Goal: Task Accomplishment & Management: Use online tool/utility

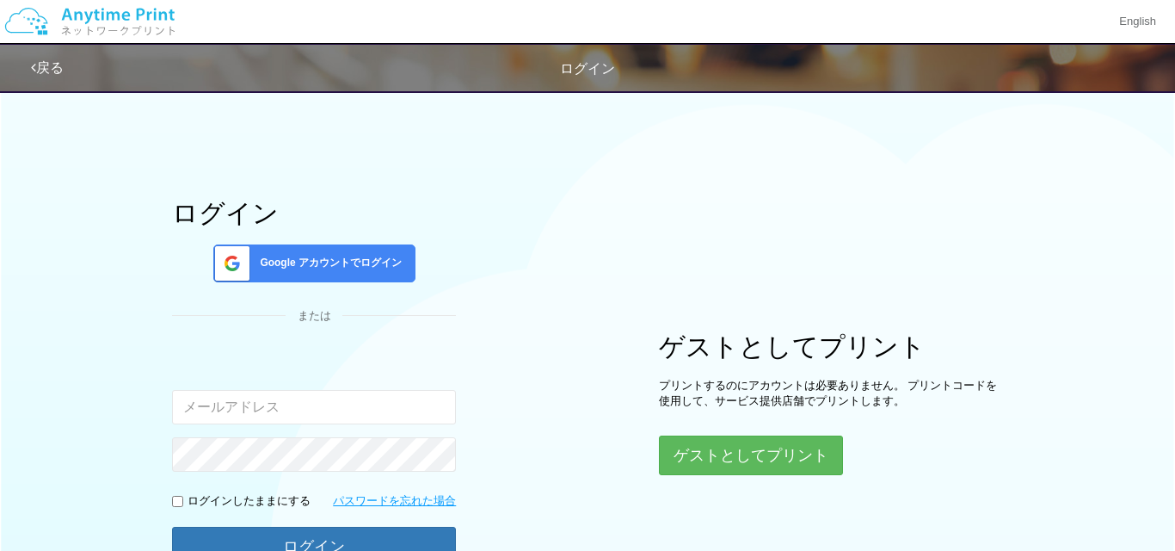
click at [330, 257] on span "Google アカウントでログイン" at bounding box center [327, 262] width 149 height 15
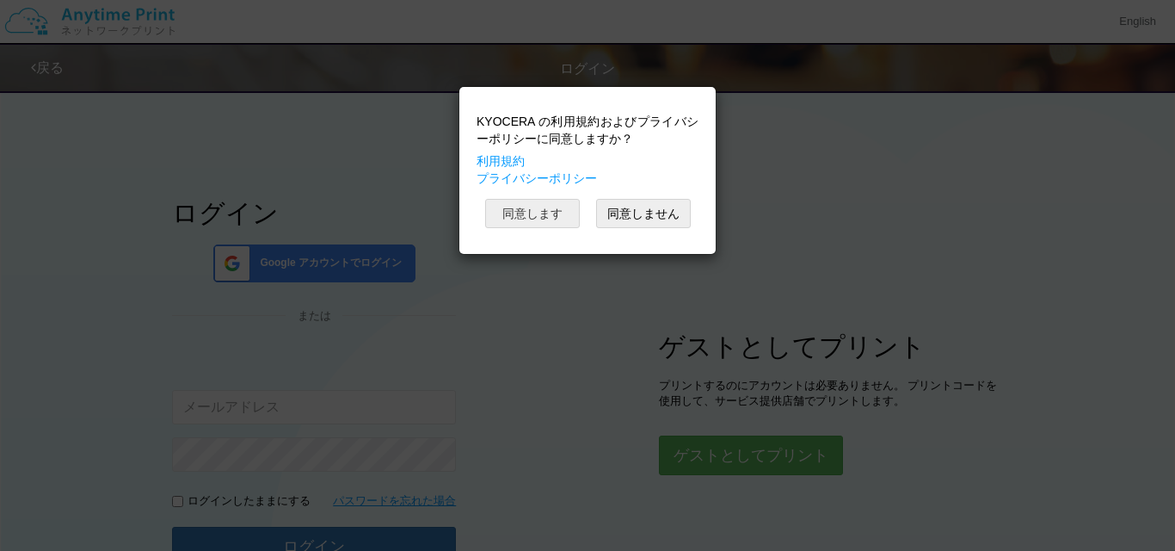
click at [536, 225] on button "同意します" at bounding box center [532, 213] width 95 height 29
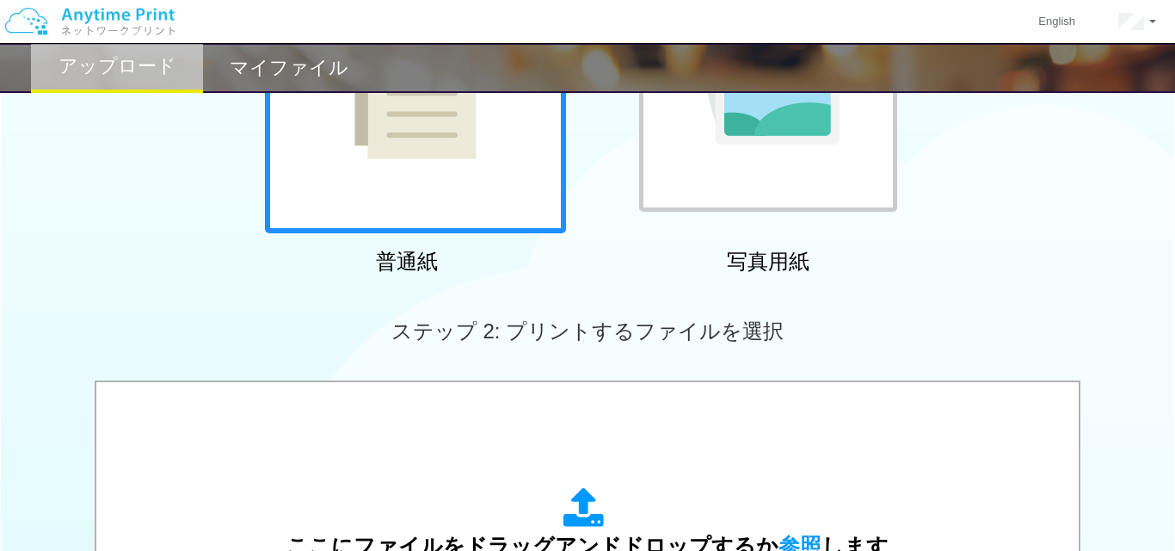
scroll to position [389, 0]
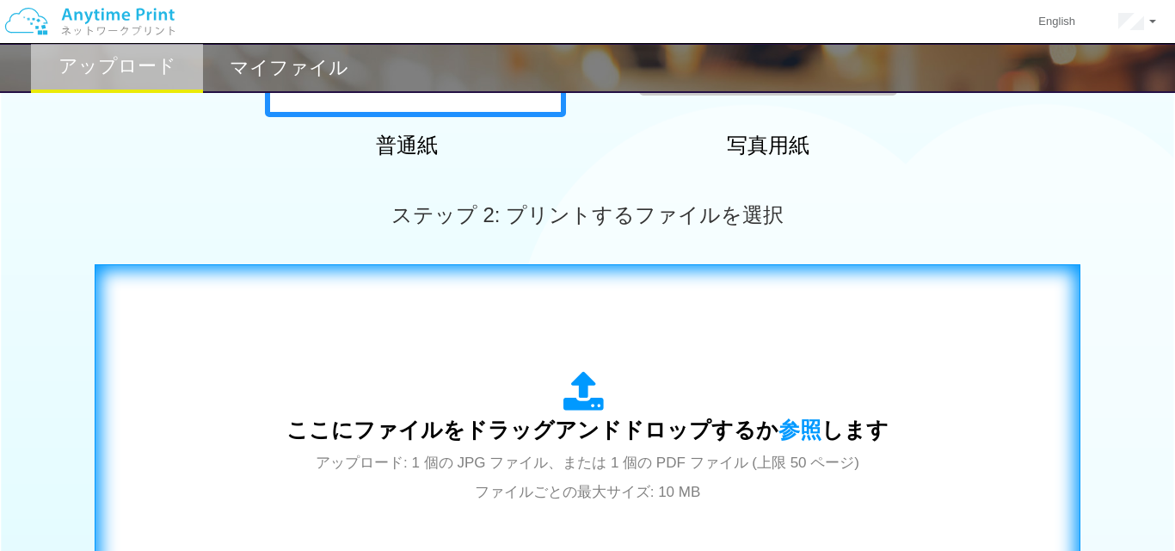
click at [577, 404] on icon at bounding box center [587, 392] width 48 height 43
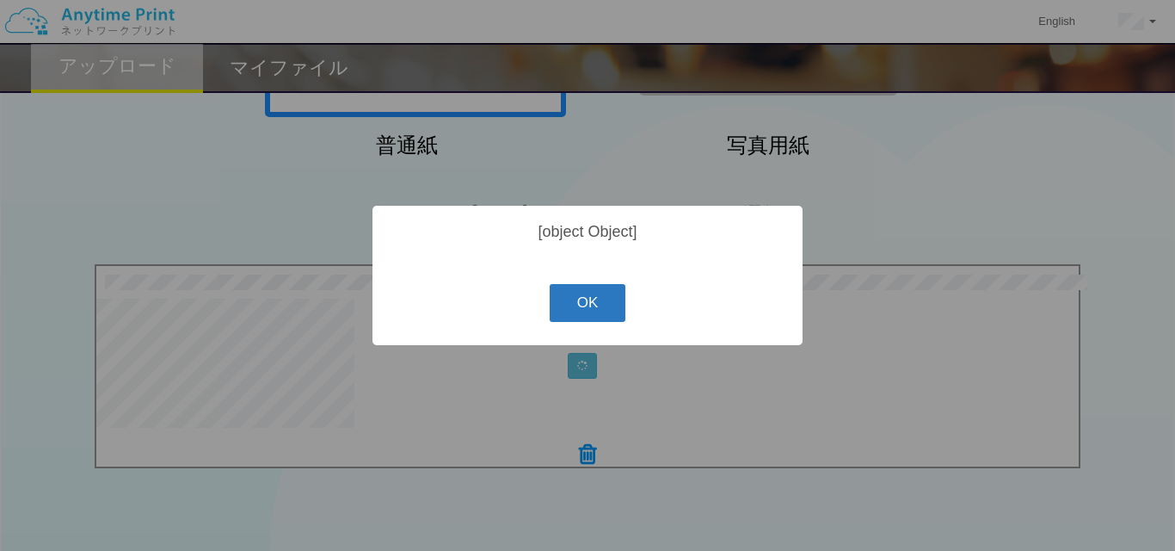
click at [582, 307] on button "OK" at bounding box center [588, 303] width 77 height 38
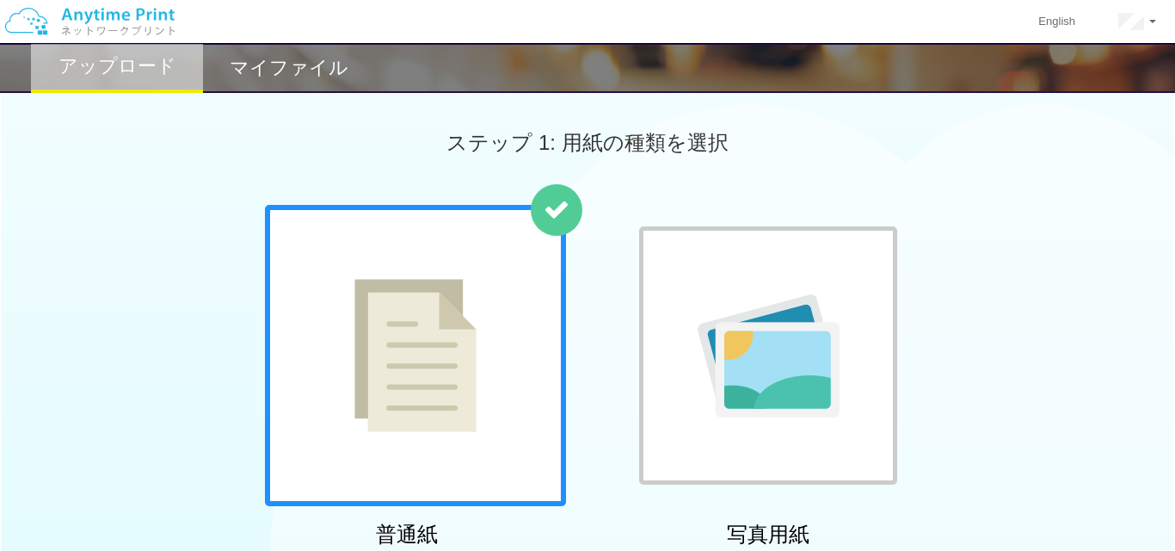
scroll to position [0, 0]
click at [294, 84] on div "マイファイル" at bounding box center [289, 68] width 172 height 50
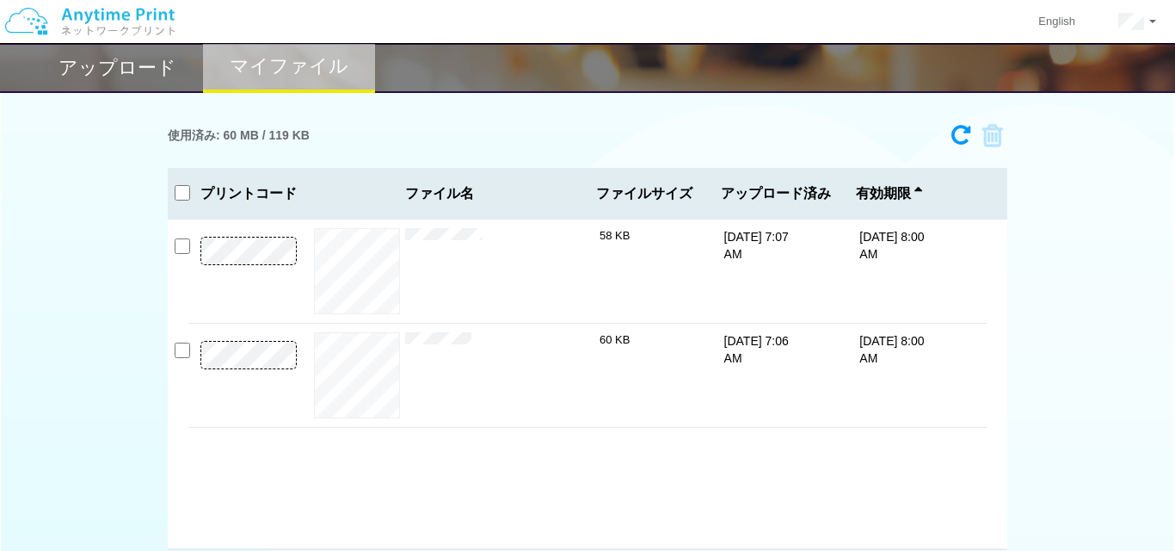
click at [145, 71] on h2 "アップロード" at bounding box center [117, 68] width 118 height 21
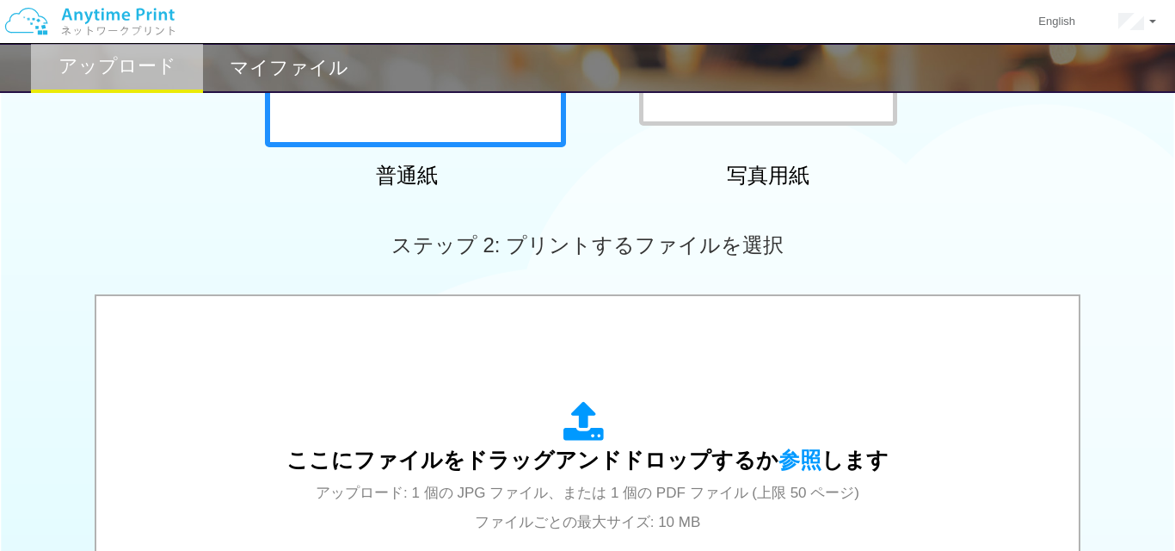
scroll to position [530, 0]
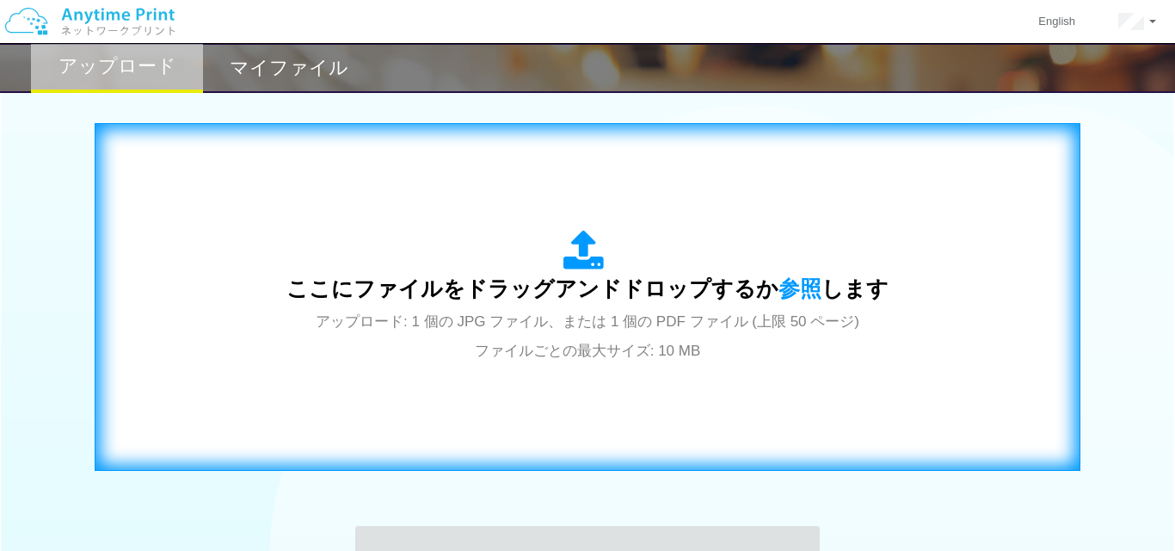
click at [587, 257] on icon at bounding box center [587, 251] width 48 height 43
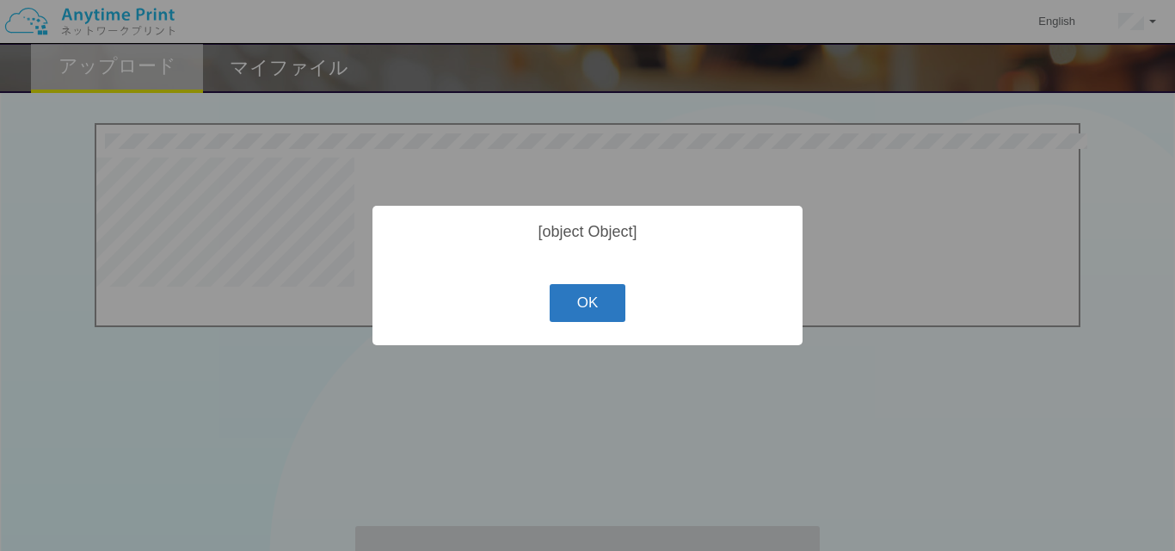
click at [598, 311] on button "OK" at bounding box center [588, 303] width 77 height 38
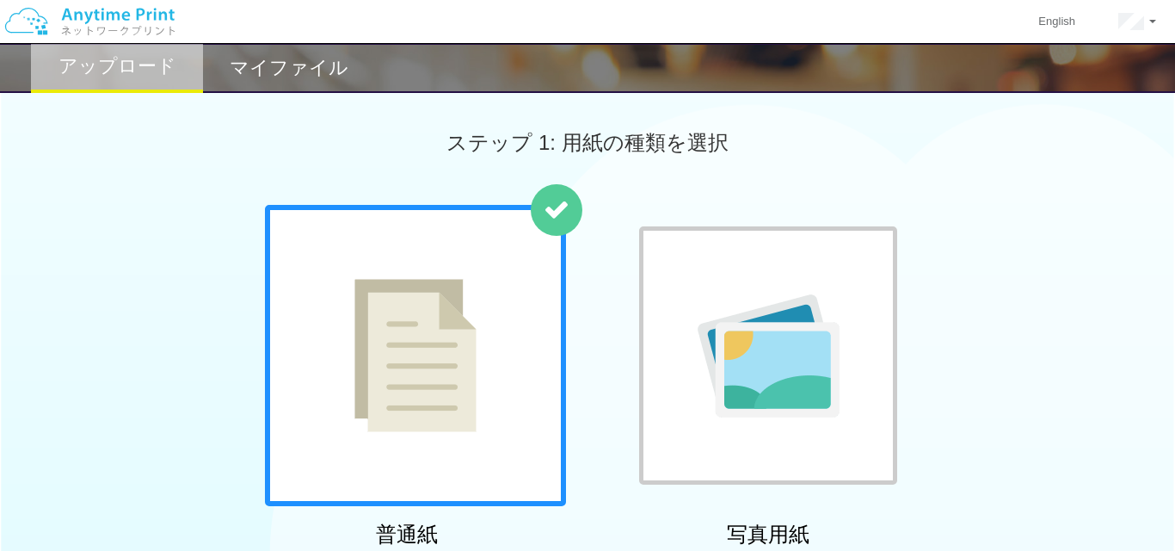
scroll to position [530, 0]
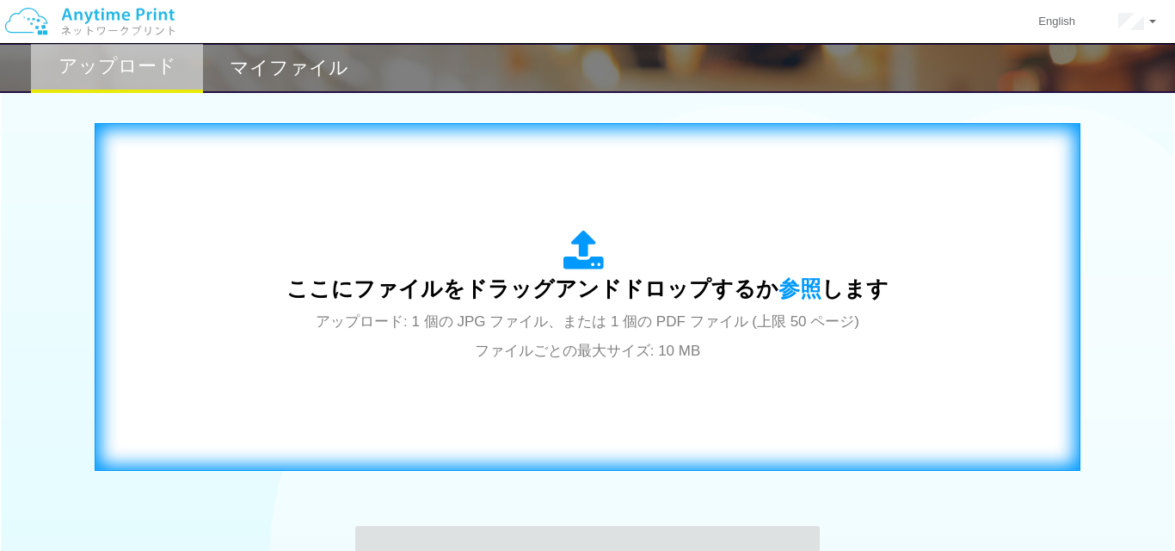
click at [588, 260] on icon at bounding box center [587, 251] width 48 height 43
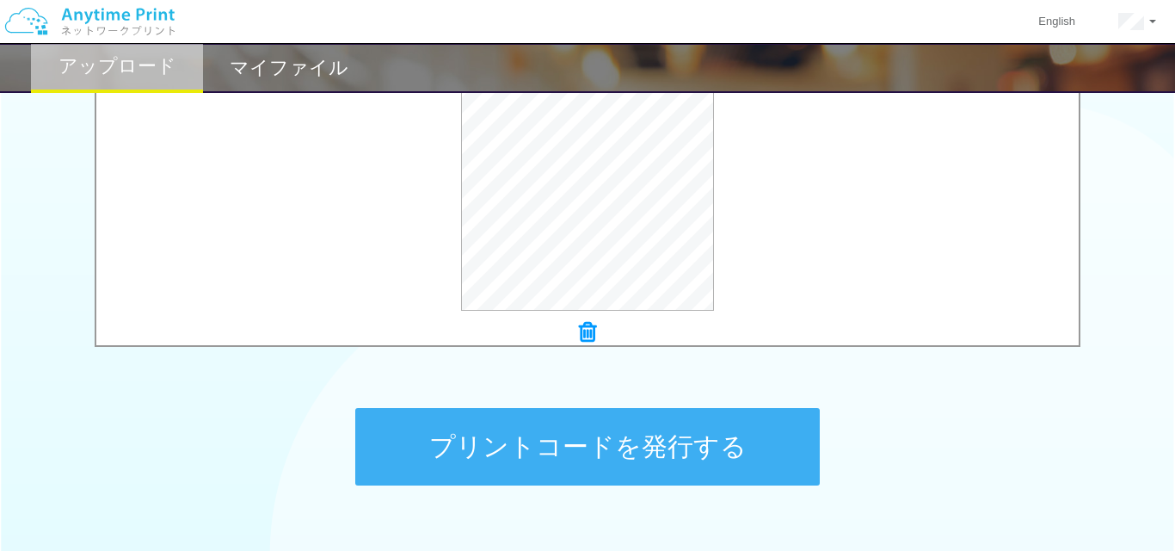
scroll to position [677, 0]
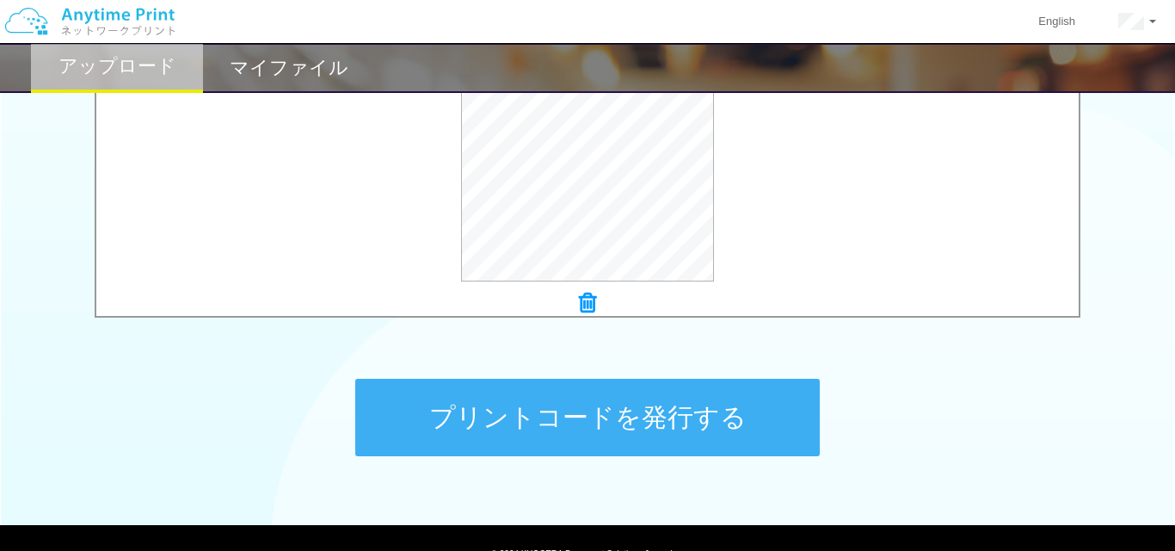
click at [656, 403] on button "プリントコードを発行する" at bounding box center [587, 416] width 465 height 77
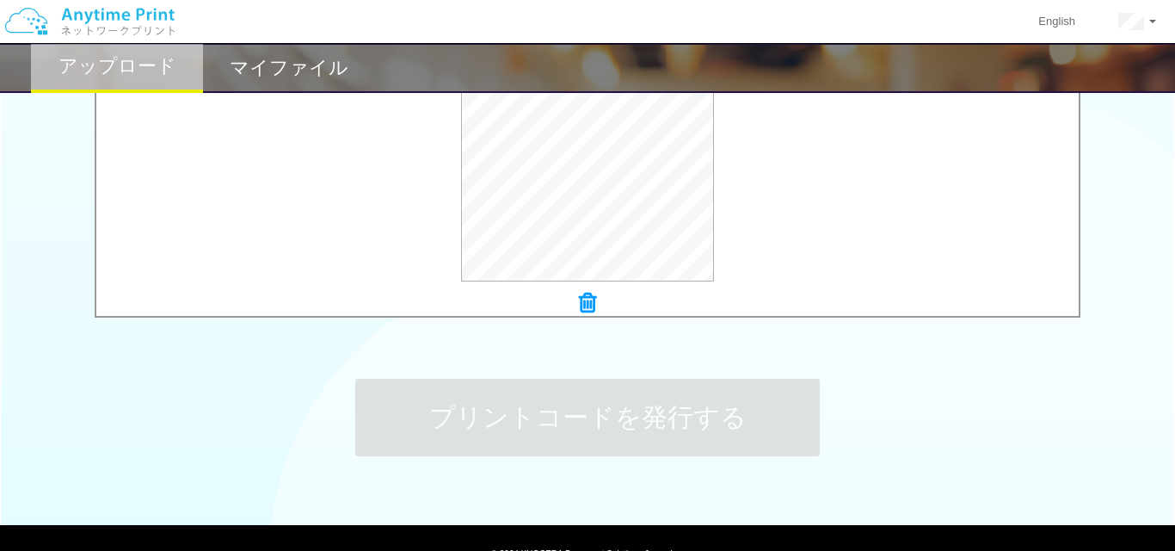
scroll to position [0, 0]
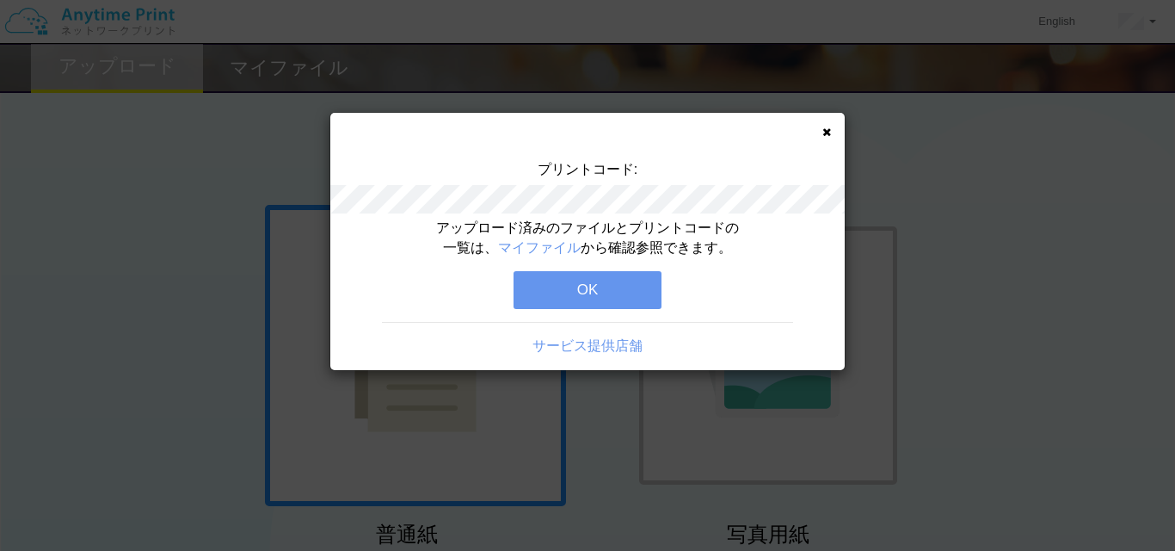
click at [589, 281] on button "OK" at bounding box center [588, 290] width 148 height 38
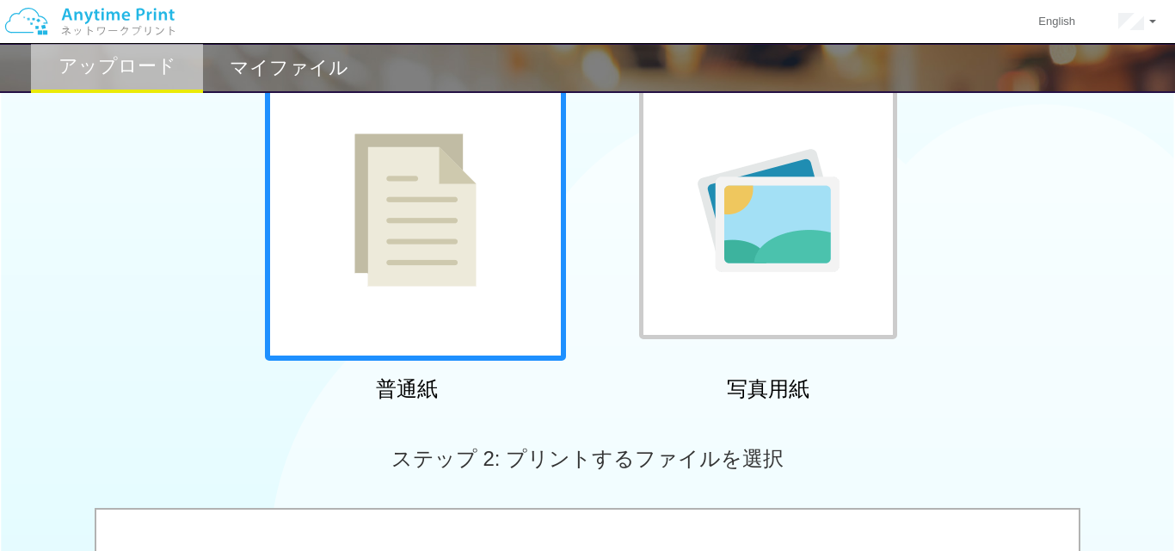
scroll to position [413, 0]
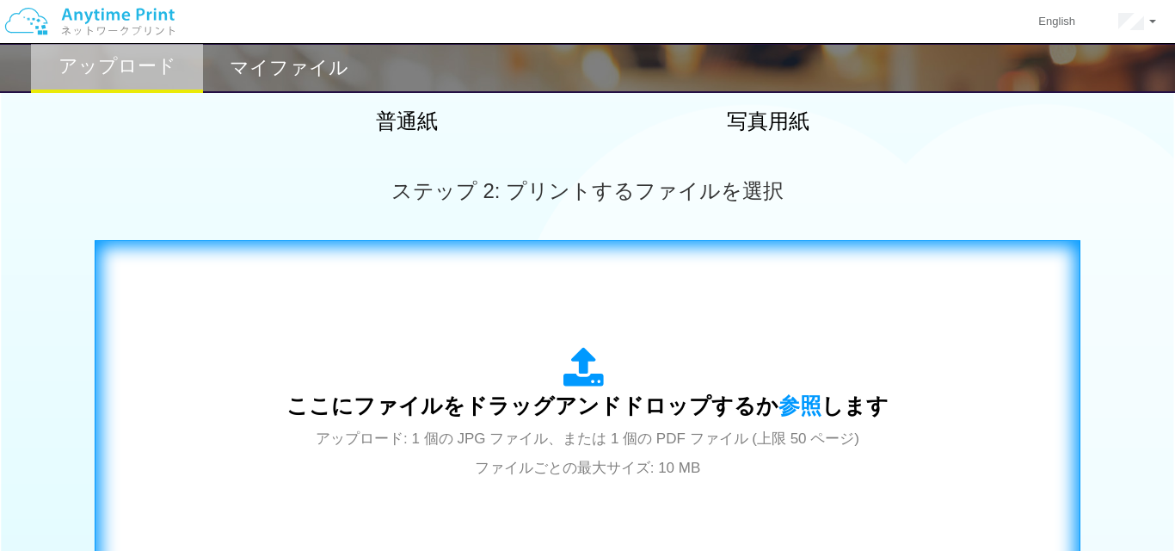
click at [577, 384] on icon at bounding box center [587, 368] width 48 height 43
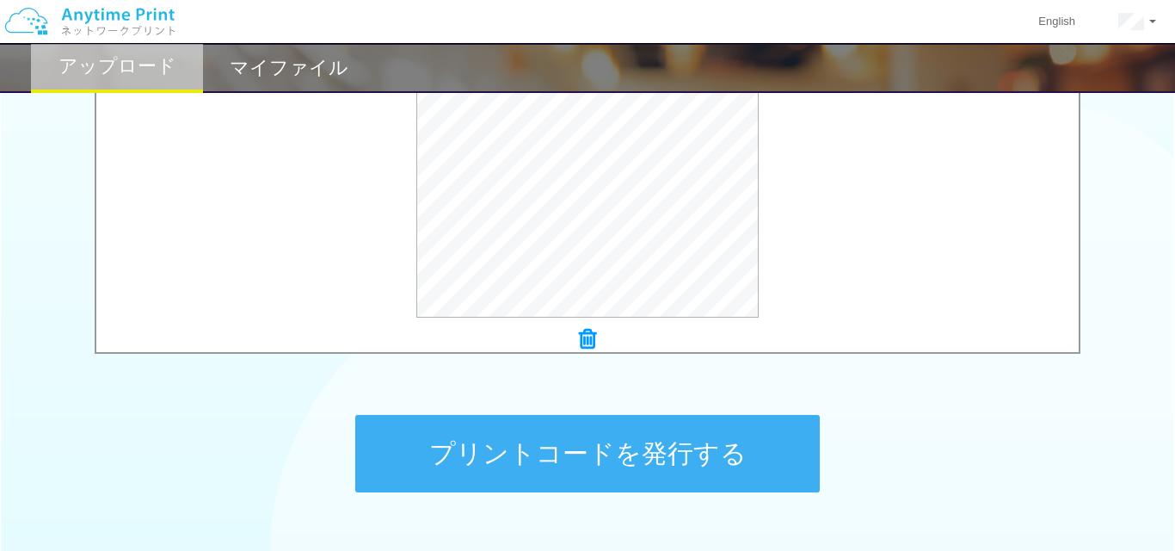
scroll to position [665, 0]
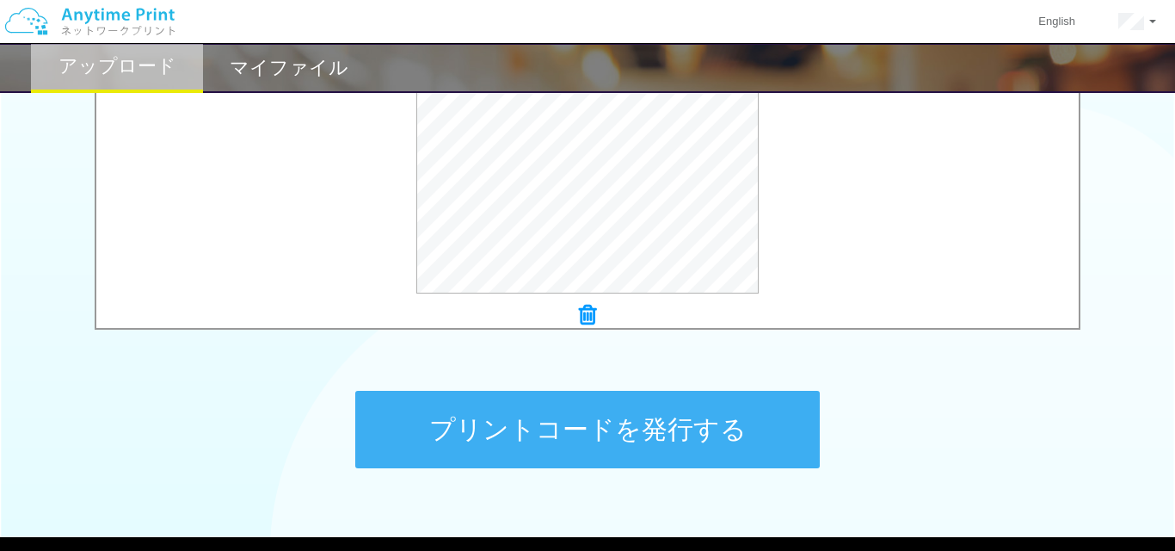
click at [725, 424] on button "プリントコードを発行する" at bounding box center [587, 429] width 465 height 77
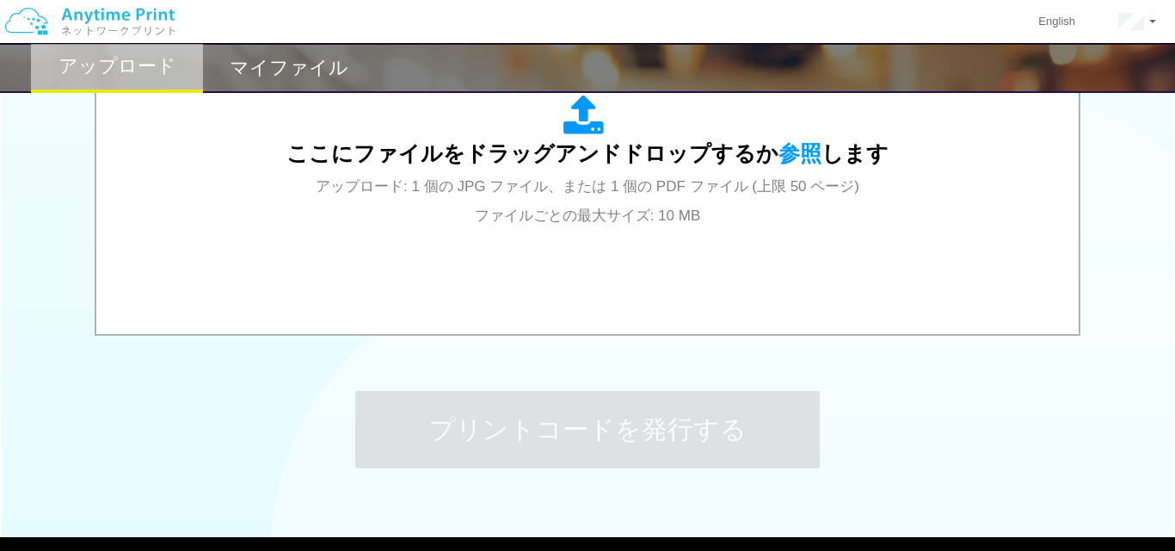
scroll to position [0, 0]
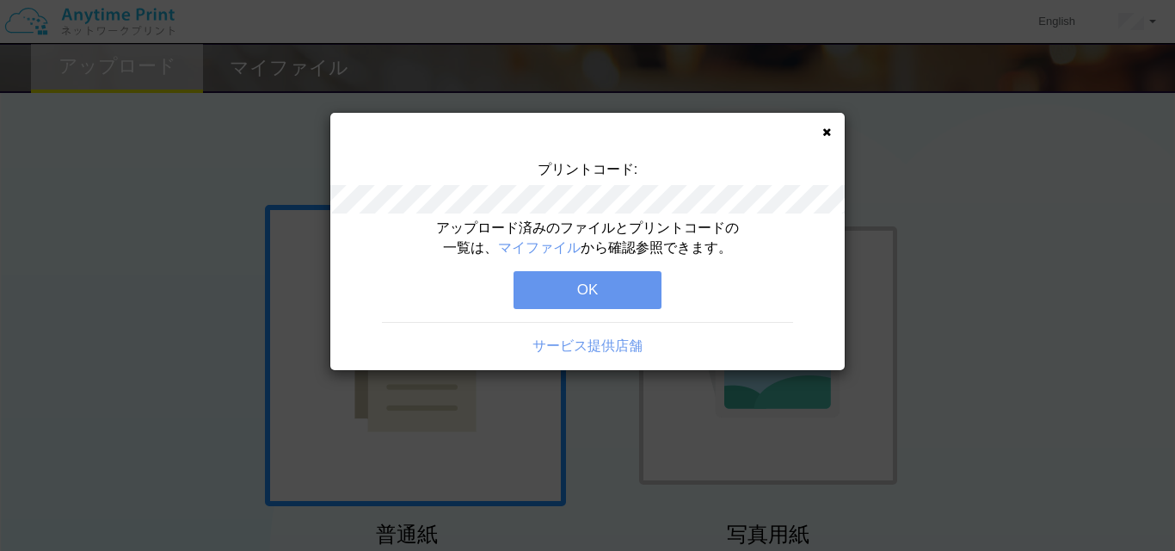
click at [560, 289] on button "OK" at bounding box center [588, 290] width 148 height 38
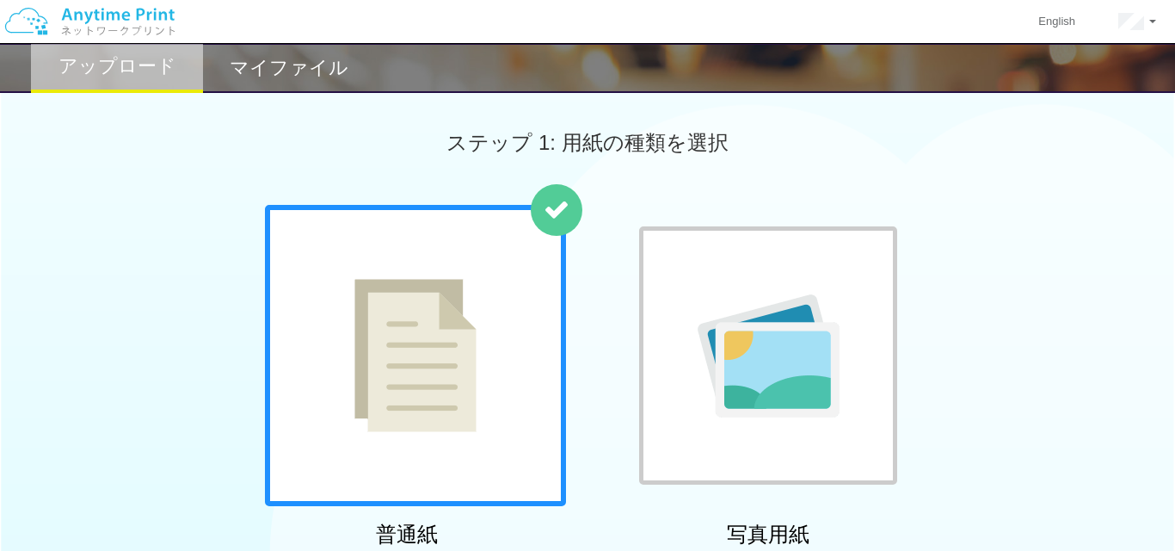
click at [304, 66] on h2 "マイファイル" at bounding box center [289, 68] width 119 height 21
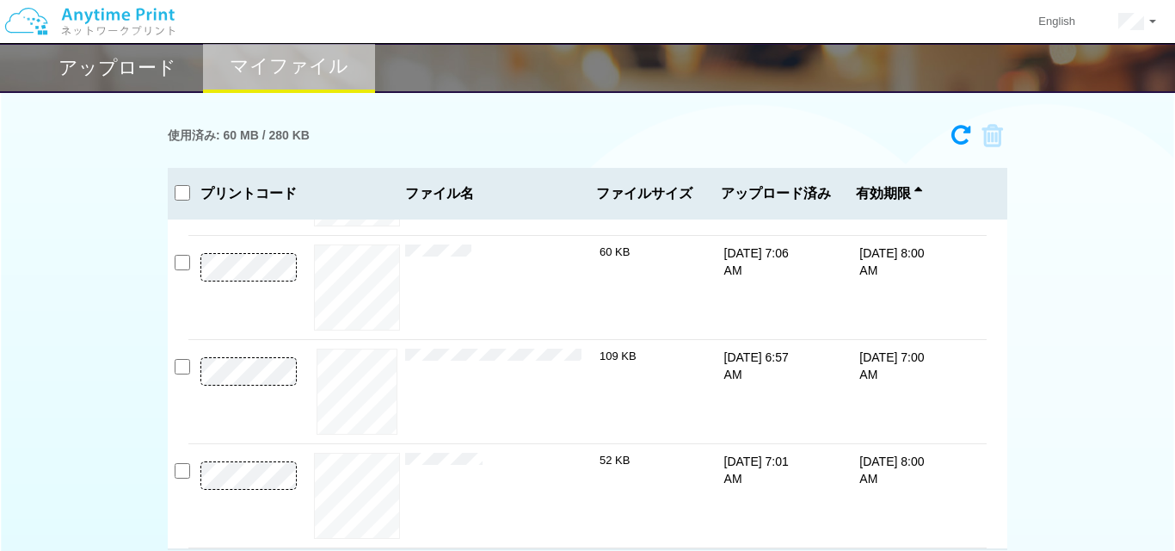
scroll to position [88, 0]
click at [157, 78] on div "アップロード" at bounding box center [117, 68] width 172 height 50
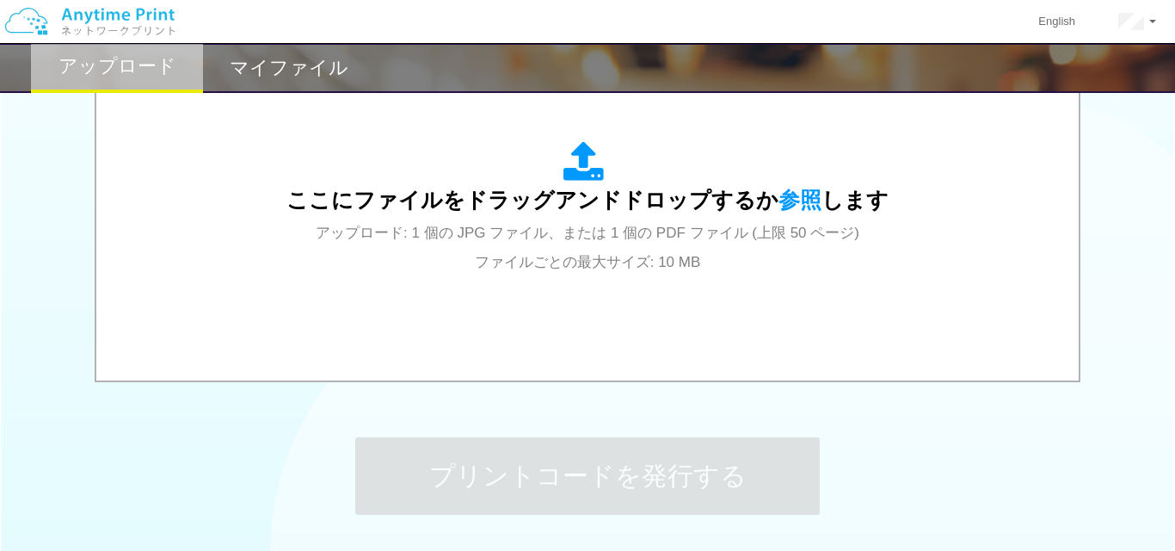
scroll to position [671, 0]
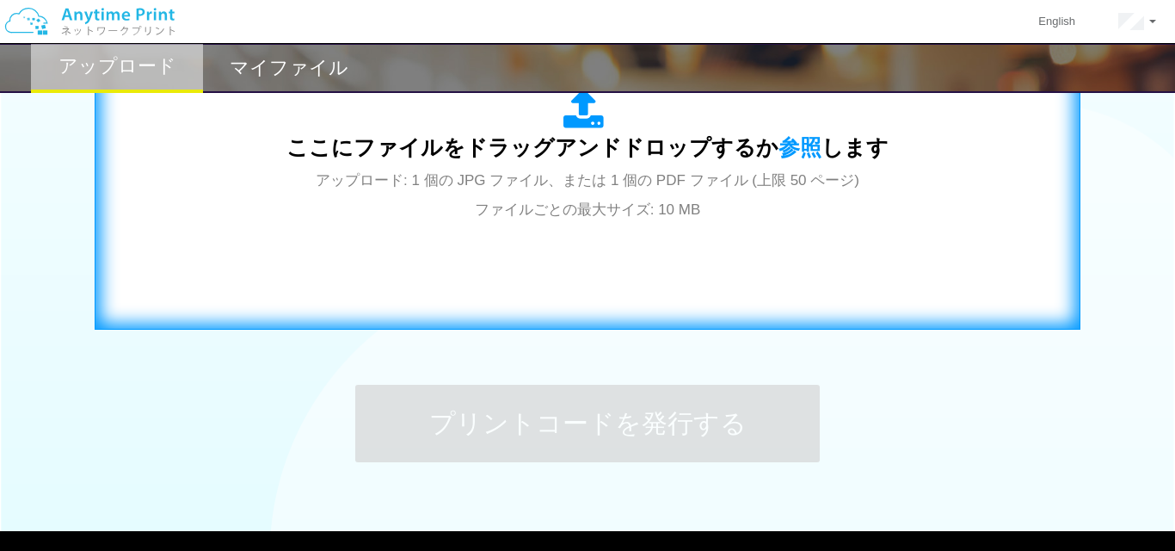
click at [577, 127] on icon at bounding box center [587, 110] width 48 height 43
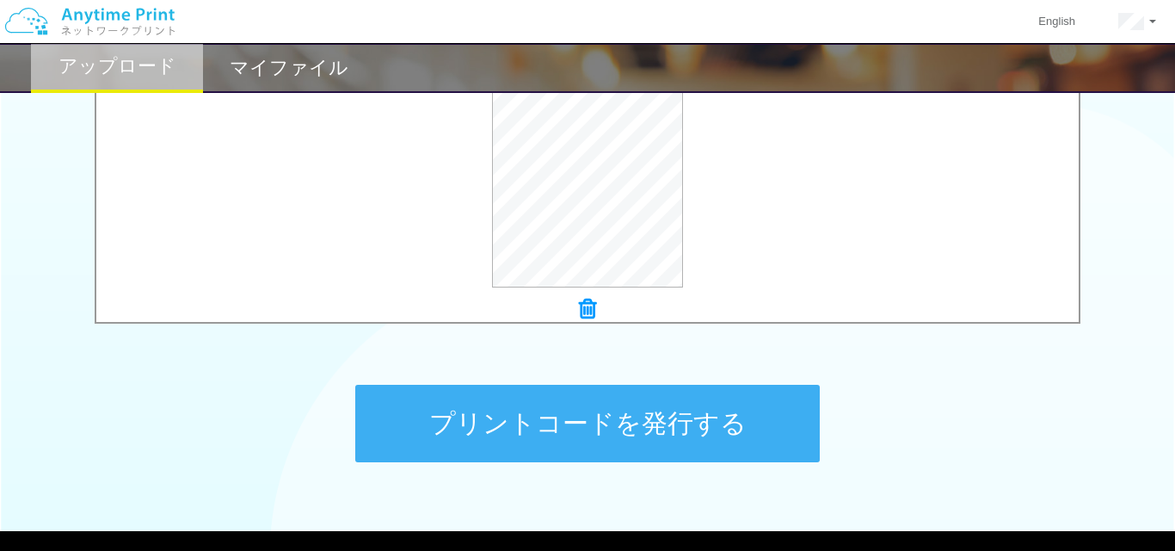
click at [533, 426] on button "プリントコードを発行する" at bounding box center [587, 423] width 465 height 77
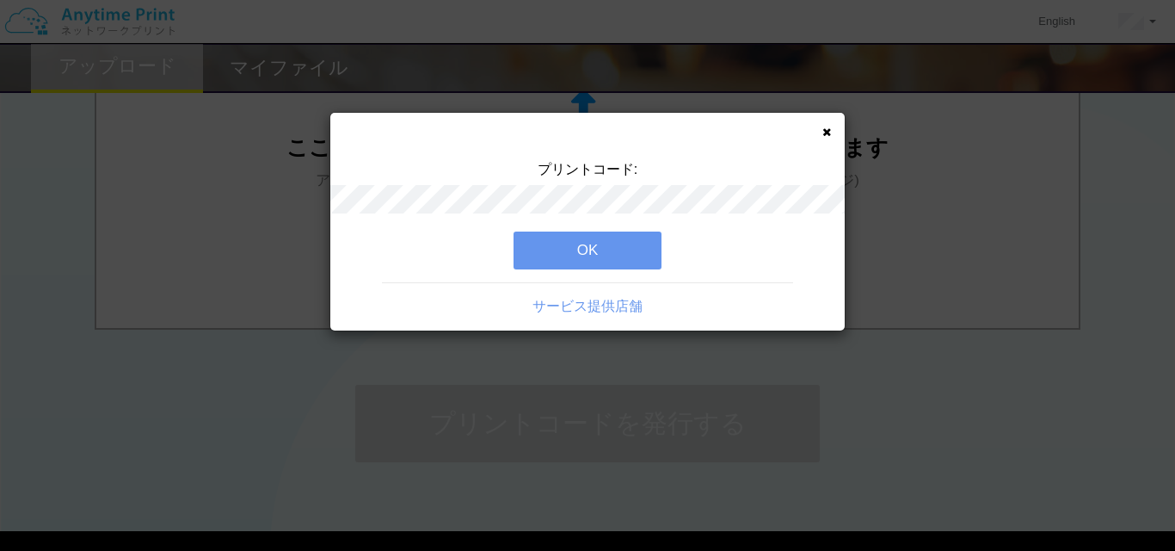
scroll to position [0, 0]
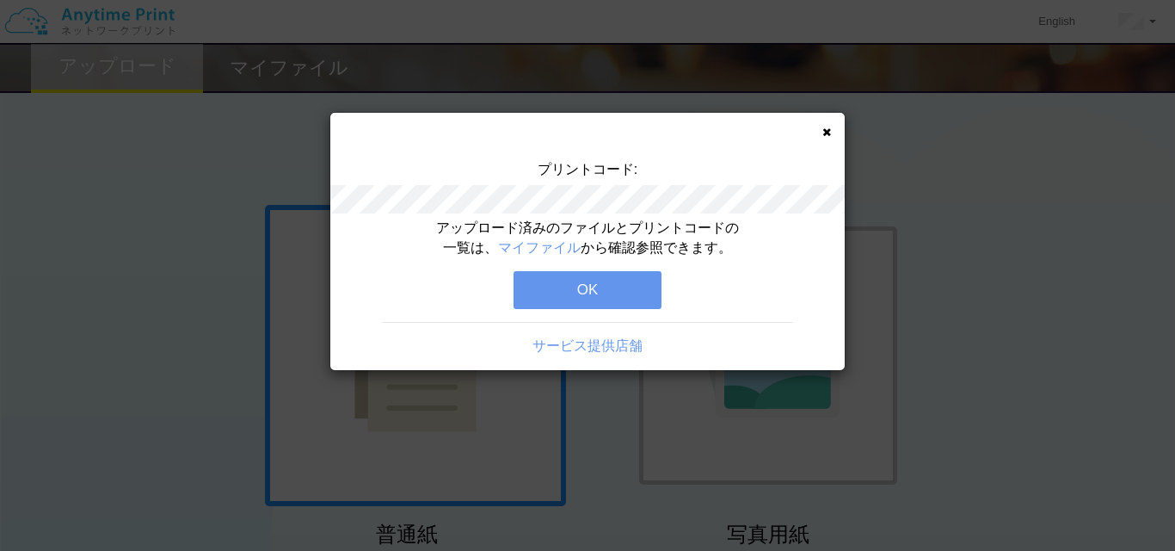
click at [619, 291] on button "OK" at bounding box center [588, 290] width 148 height 38
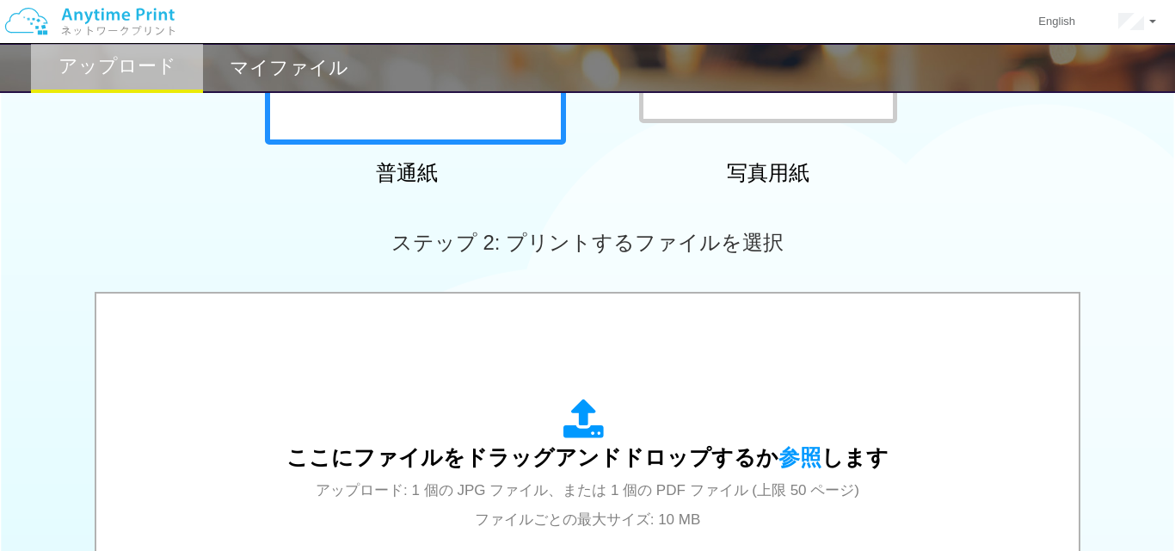
scroll to position [363, 0]
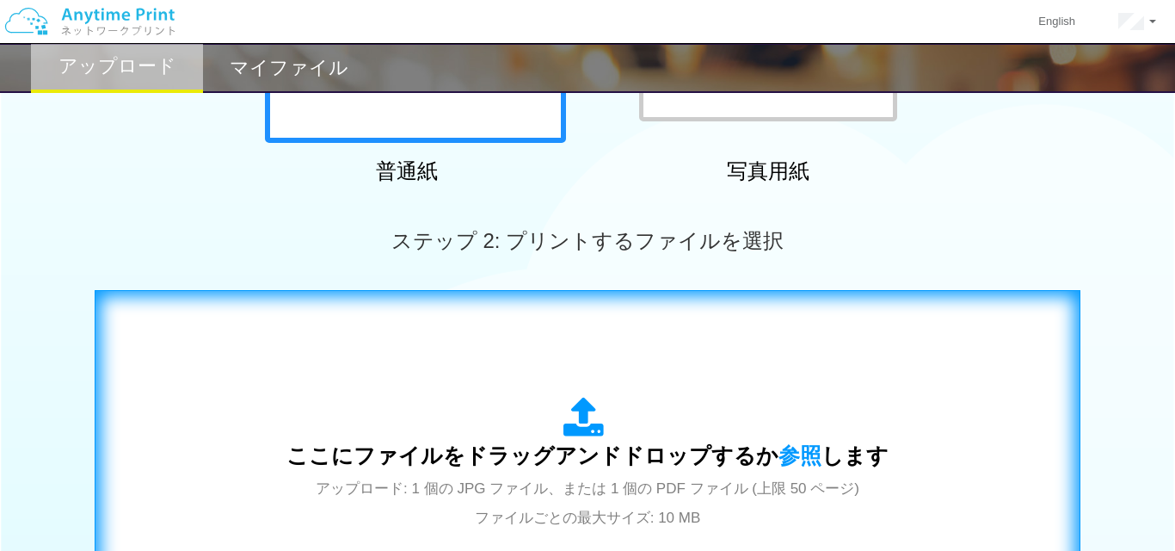
click at [579, 420] on icon at bounding box center [587, 418] width 48 height 43
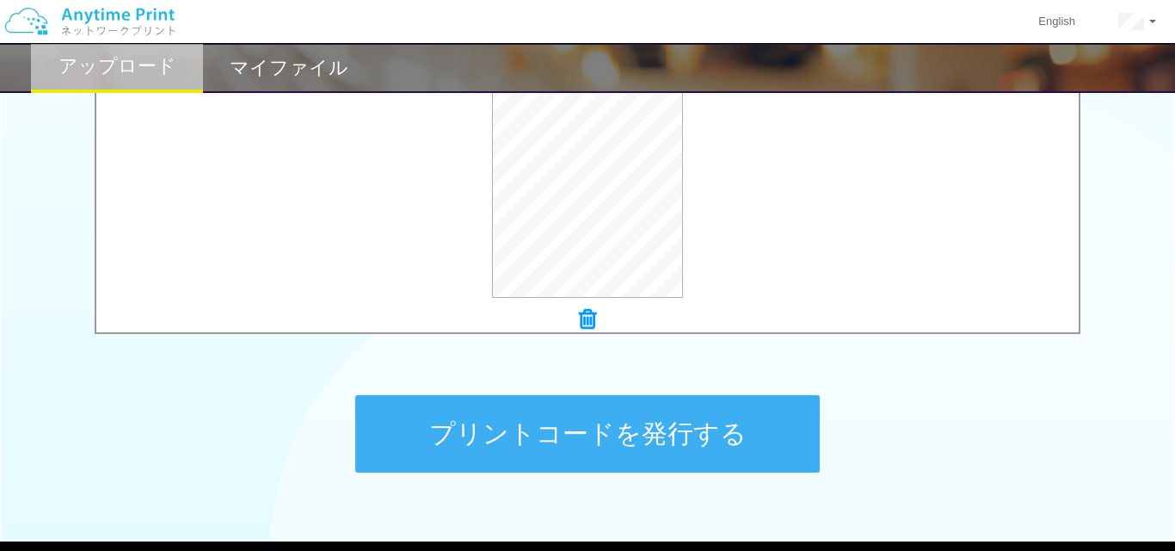
scroll to position [680, 0]
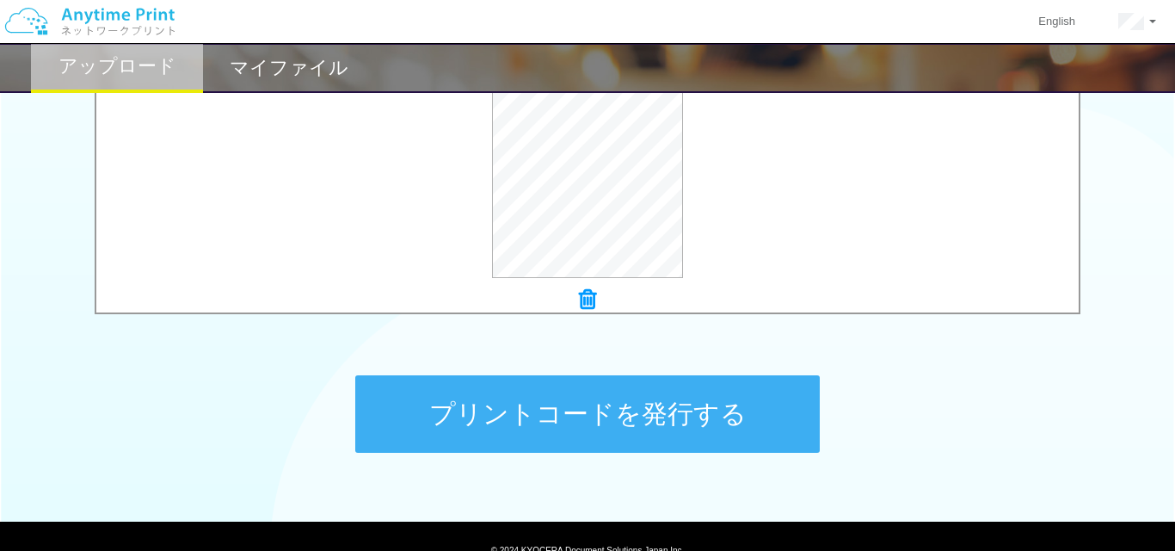
click at [592, 395] on button "プリントコードを発行する" at bounding box center [587, 413] width 465 height 77
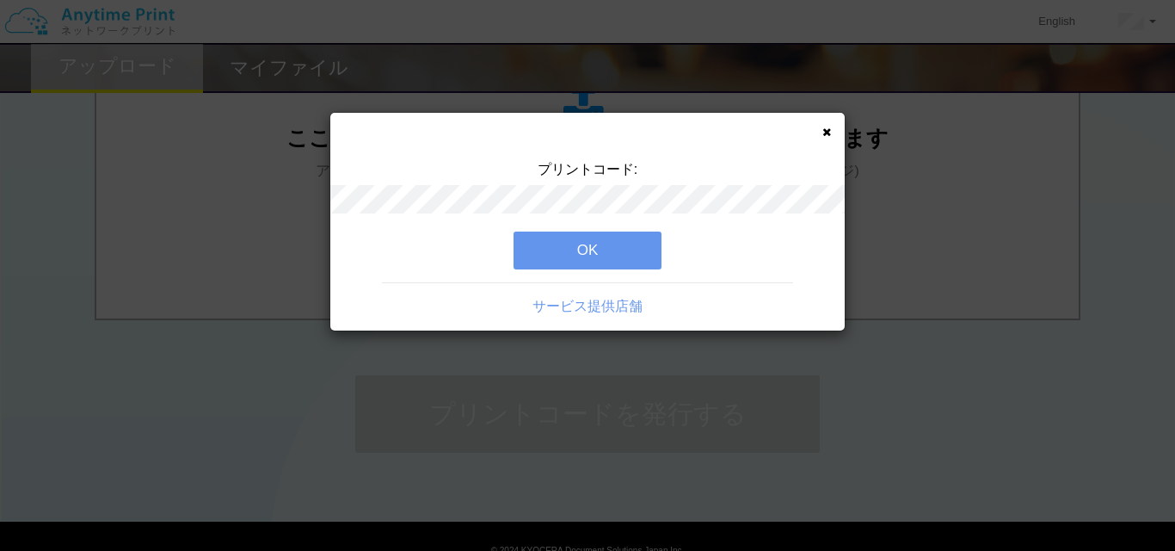
scroll to position [0, 0]
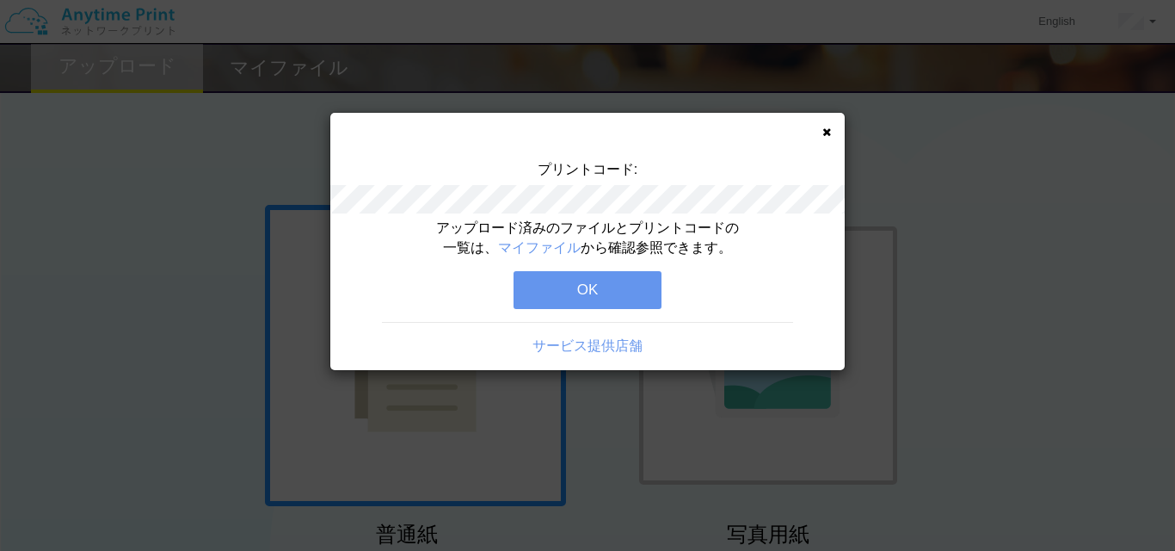
click at [592, 278] on button "OK" at bounding box center [588, 290] width 148 height 38
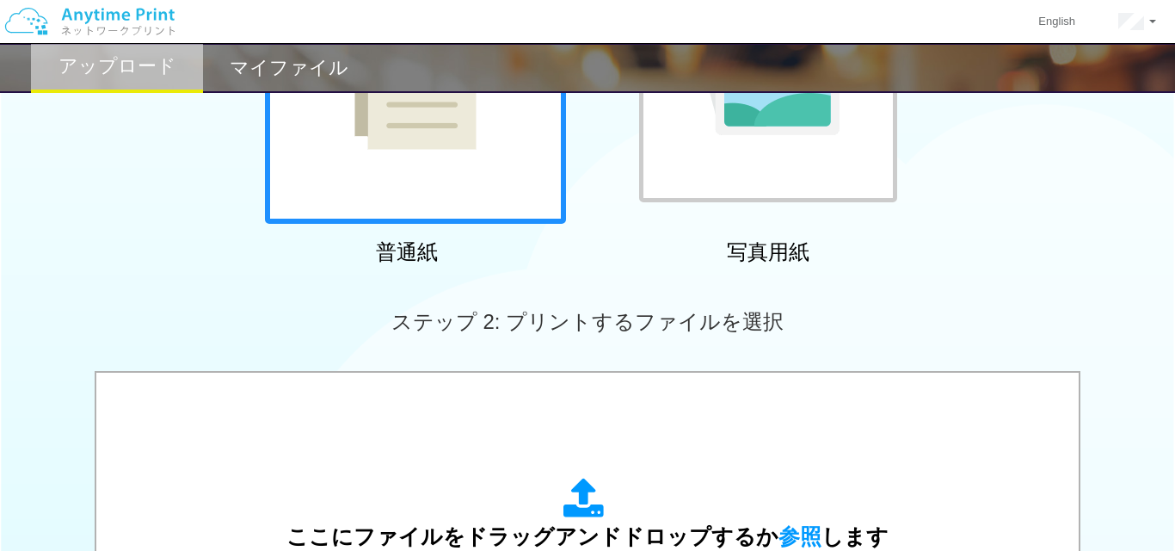
scroll to position [328, 0]
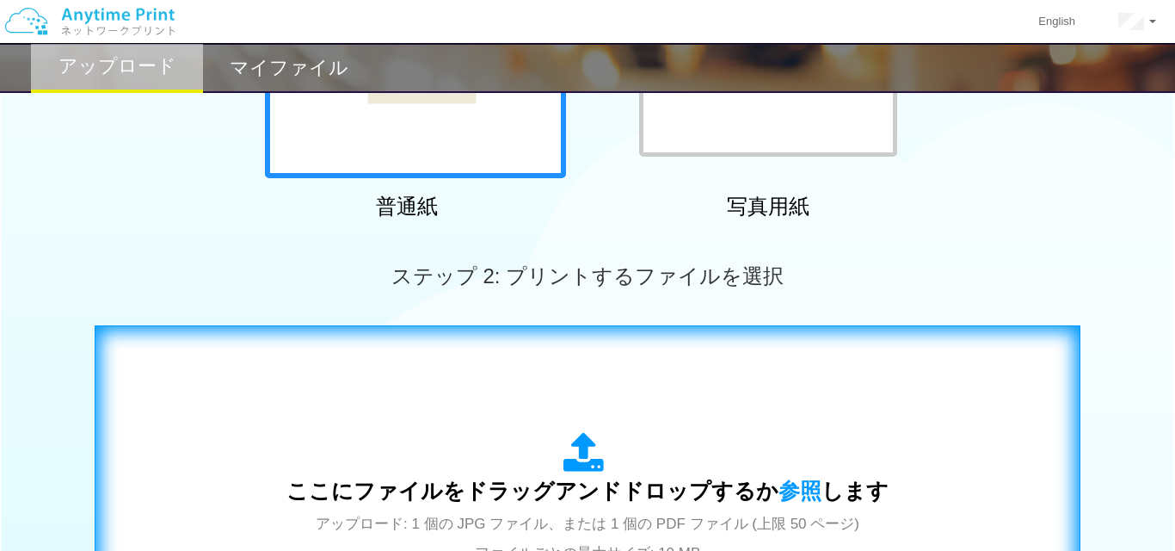
click at [581, 458] on icon at bounding box center [587, 453] width 48 height 43
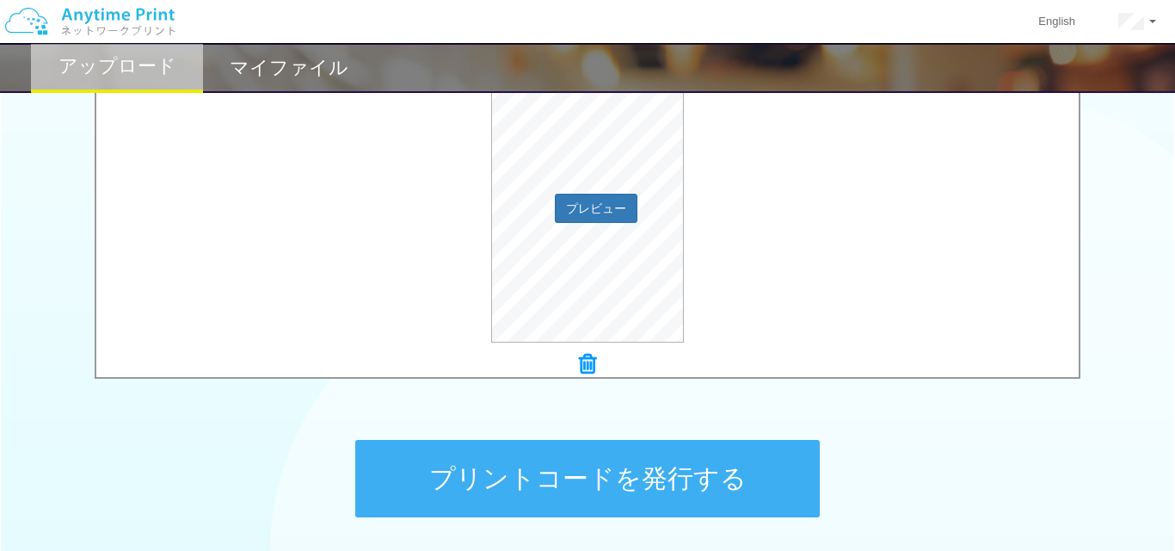
scroll to position [637, 0]
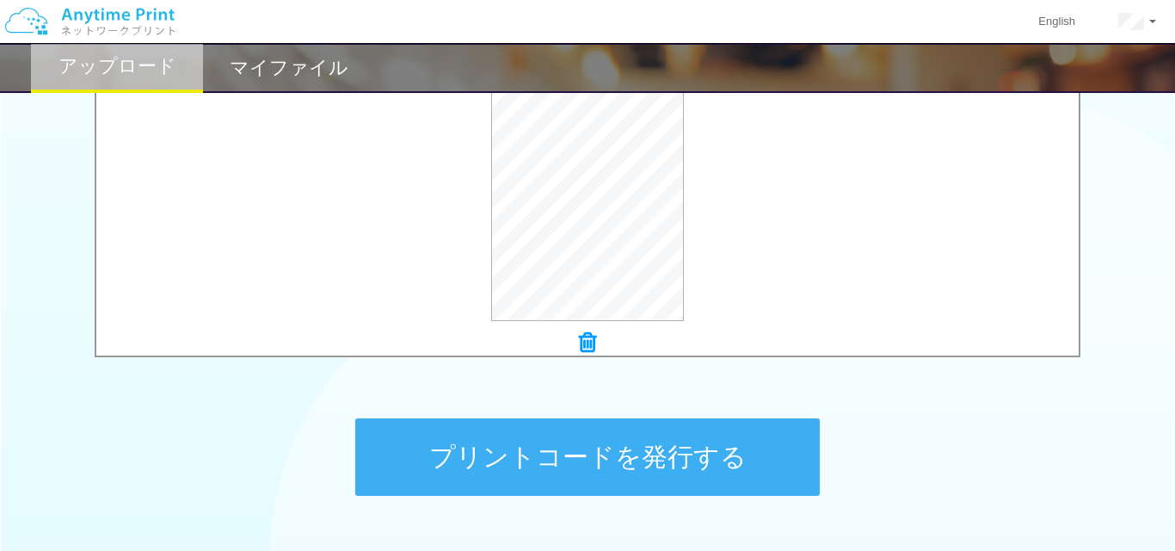
click at [434, 464] on button "プリントコードを発行する" at bounding box center [587, 456] width 465 height 77
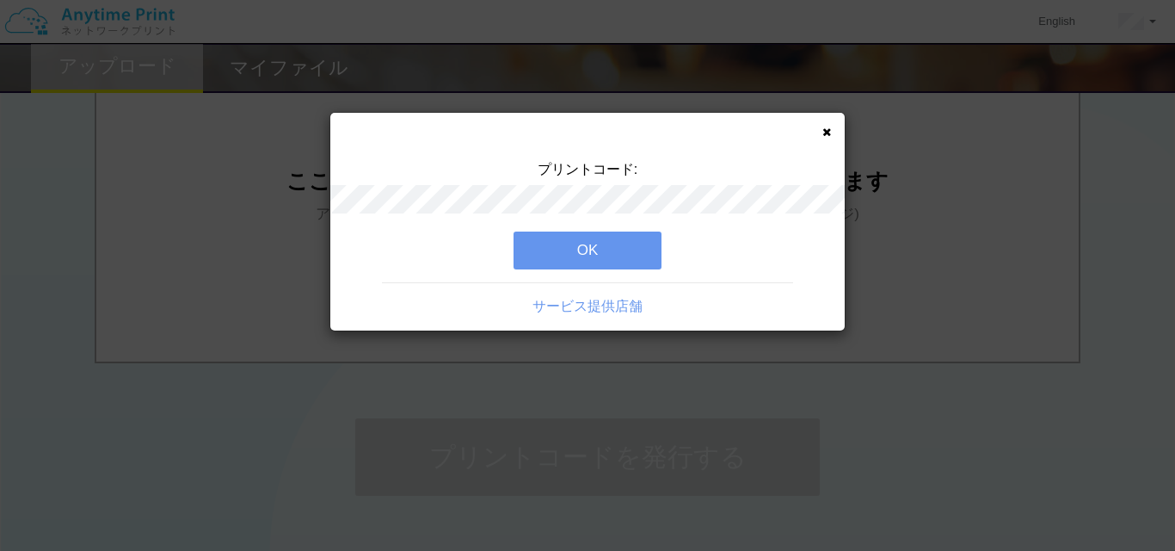
scroll to position [0, 0]
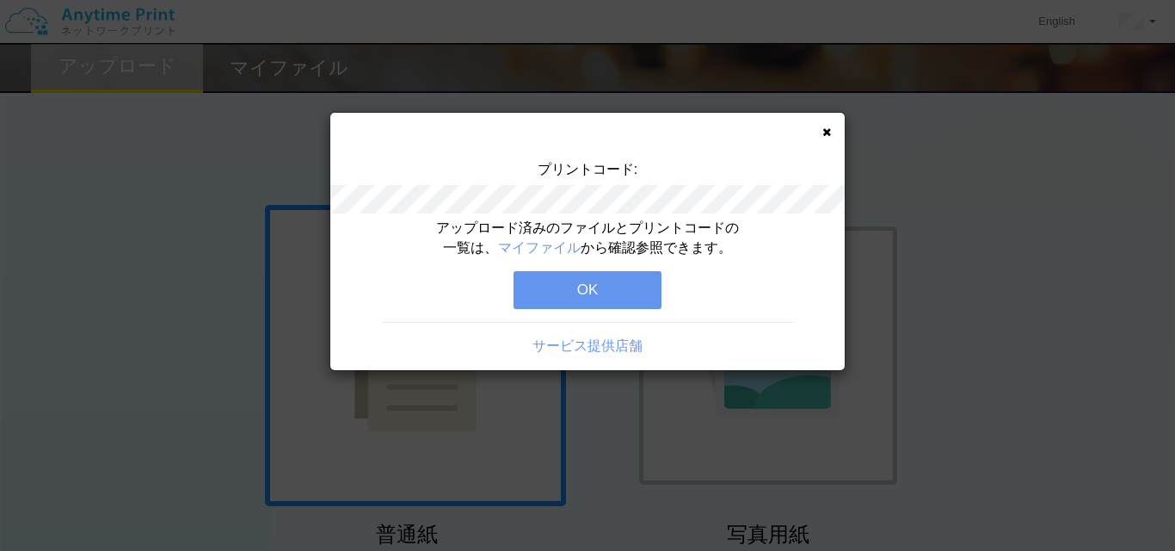
click at [598, 292] on button "OK" at bounding box center [588, 290] width 148 height 38
